Goal: Understand process/instructions

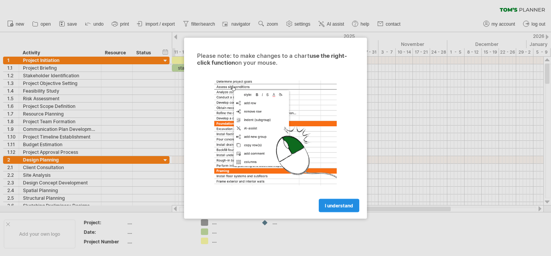
click at [334, 204] on span "I understand" at bounding box center [339, 205] width 28 height 6
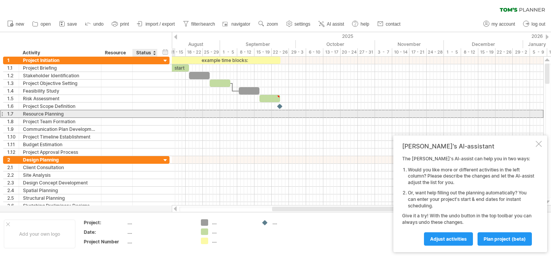
click at [160, 111] on div "**********" at bounding box center [86, 114] width 166 height 8
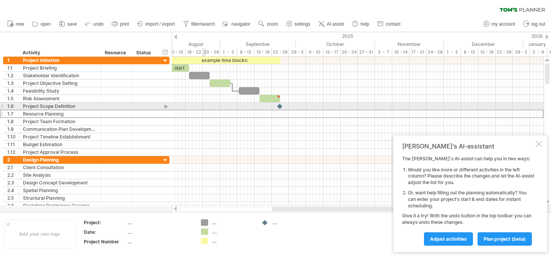
click at [204, 104] on div at bounding box center [357, 107] width 371 height 8
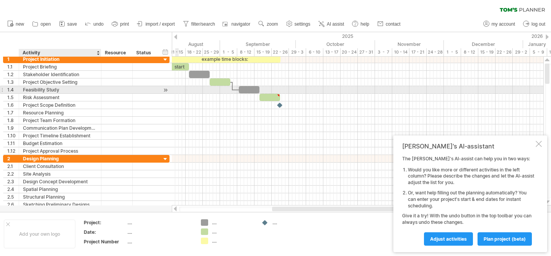
click at [72, 93] on div "Feasibility Study" at bounding box center [60, 89] width 74 height 7
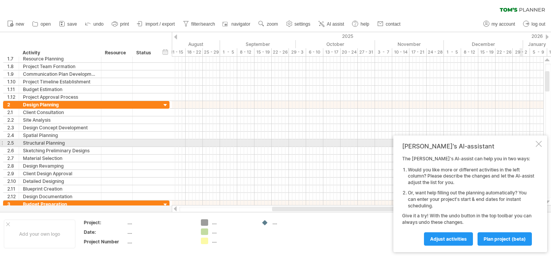
click at [538, 143] on div at bounding box center [539, 144] width 6 height 6
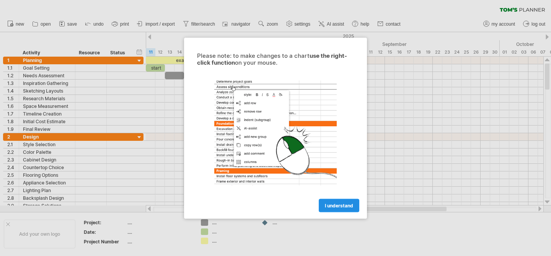
click at [338, 204] on span "I understand" at bounding box center [339, 205] width 28 height 6
